Goal: Information Seeking & Learning: Learn about a topic

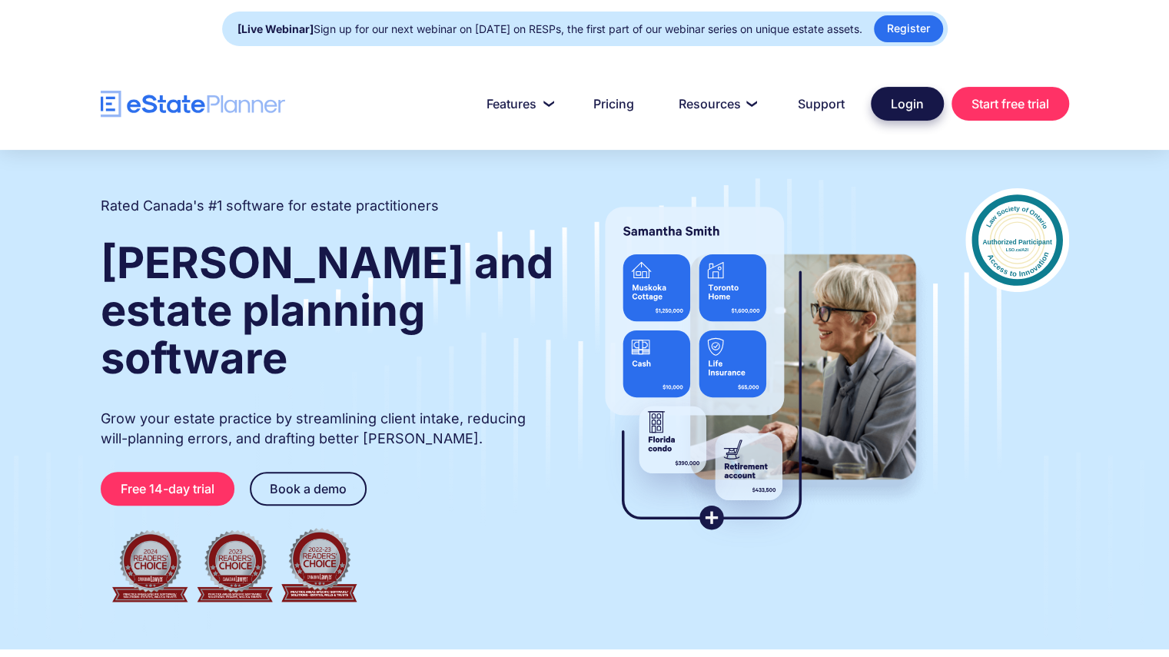
click at [912, 111] on link "Login" at bounding box center [907, 104] width 73 height 34
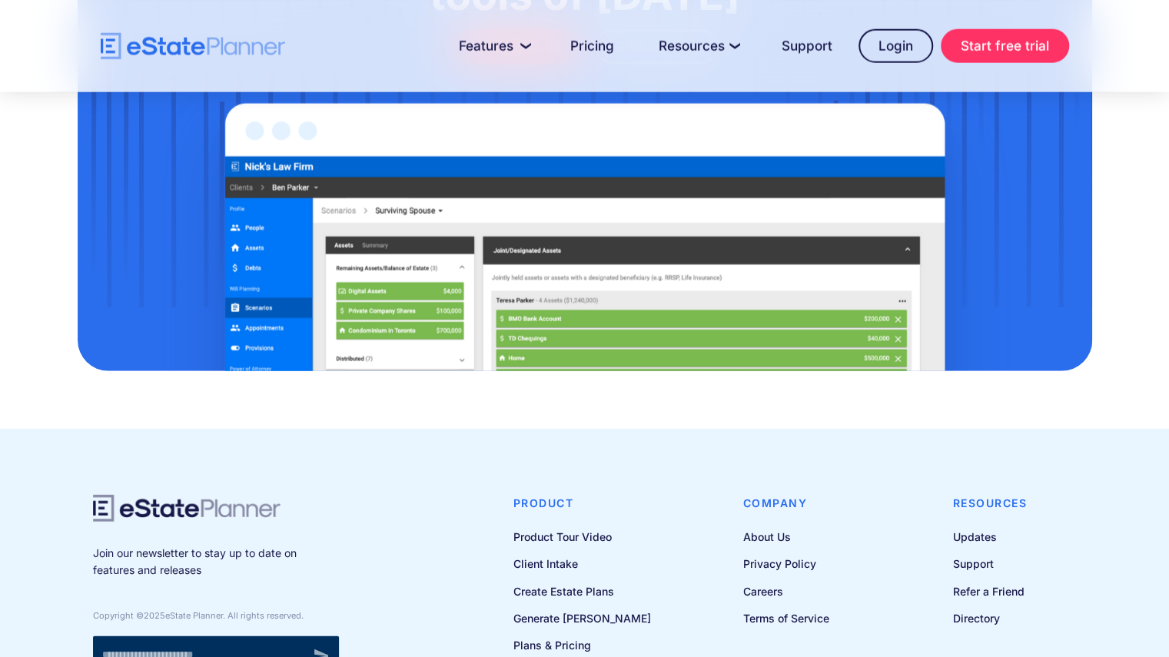
scroll to position [9376, 0]
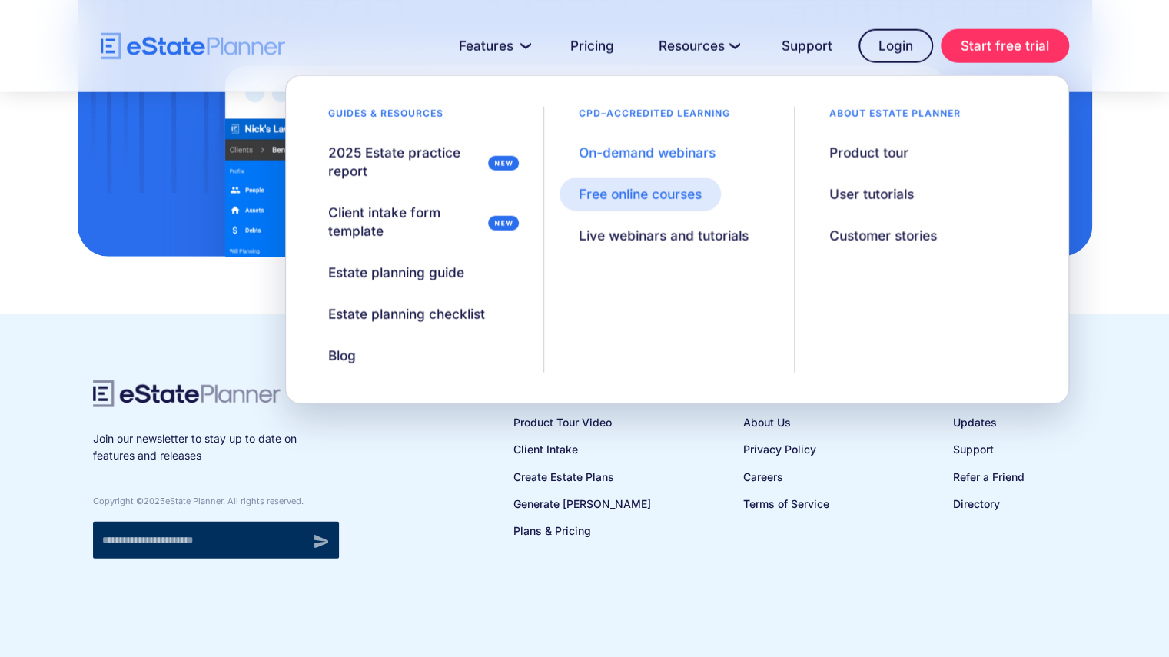
click at [667, 194] on div "Free online courses" at bounding box center [640, 194] width 123 height 18
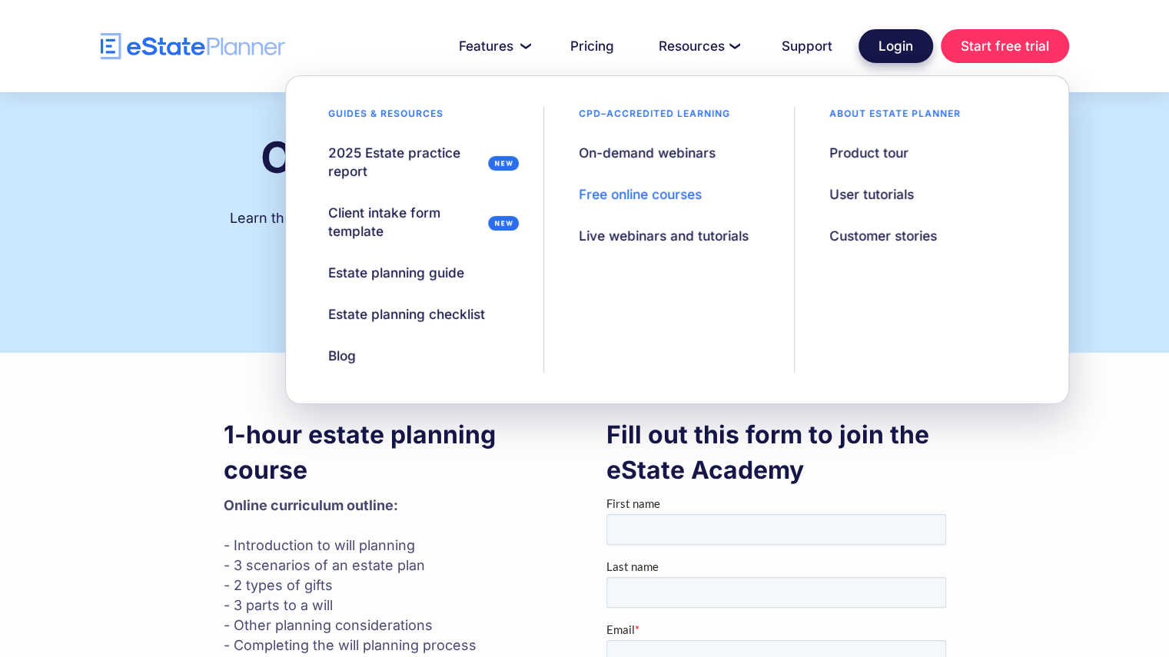
click at [882, 42] on link "Login" at bounding box center [896, 46] width 75 height 34
